Goal: Task Accomplishment & Management: Manage account settings

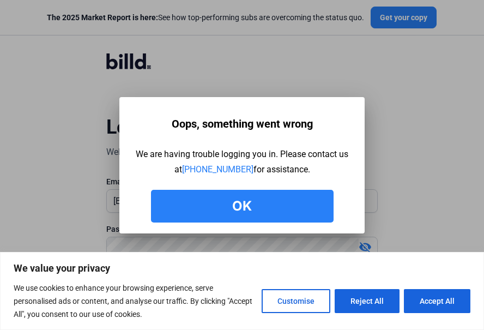
click at [292, 203] on button "Ok" at bounding box center [242, 206] width 183 height 33
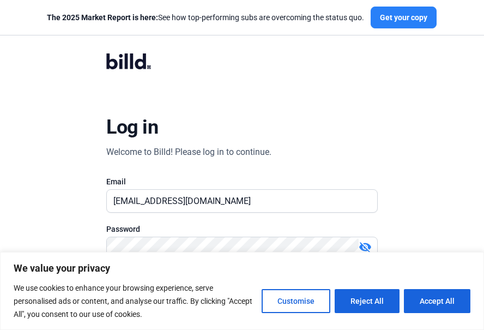
scroll to position [98, 0]
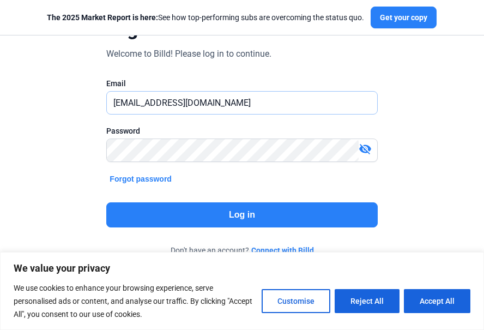
click at [183, 105] on input "[EMAIL_ADDRESS][DOMAIN_NAME]" at bounding box center [236, 103] width 258 height 22
click at [183, 105] on input "[EMAIL_ADDRESS][DOMAIN_NAME]" at bounding box center [242, 103] width 270 height 22
paste input "[EMAIL_ADDRESS][DOMAIN_NAME]:Asd@12345"
click at [269, 102] on input "[EMAIL_ADDRESS][DOMAIN_NAME]:Asd@12345" at bounding box center [242, 103] width 270 height 22
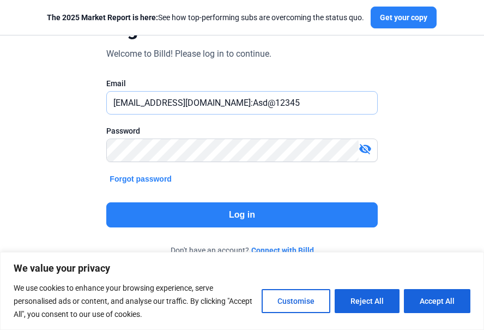
drag, startPoint x: 269, startPoint y: 102, endPoint x: 211, endPoint y: 102, distance: 57.2
click at [211, 102] on input "[EMAIL_ADDRESS][DOMAIN_NAME]:Asd@12345" at bounding box center [242, 103] width 270 height 22
type input "[EMAIL_ADDRESS][DOMAIN_NAME]"
click at [247, 210] on button "Log in" at bounding box center [241, 214] width 271 height 25
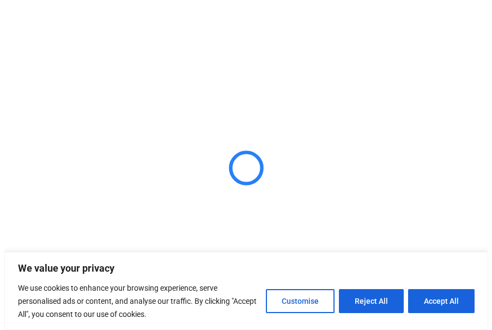
scroll to position [0, 0]
